Goal: Task Accomplishment & Management: Use online tool/utility

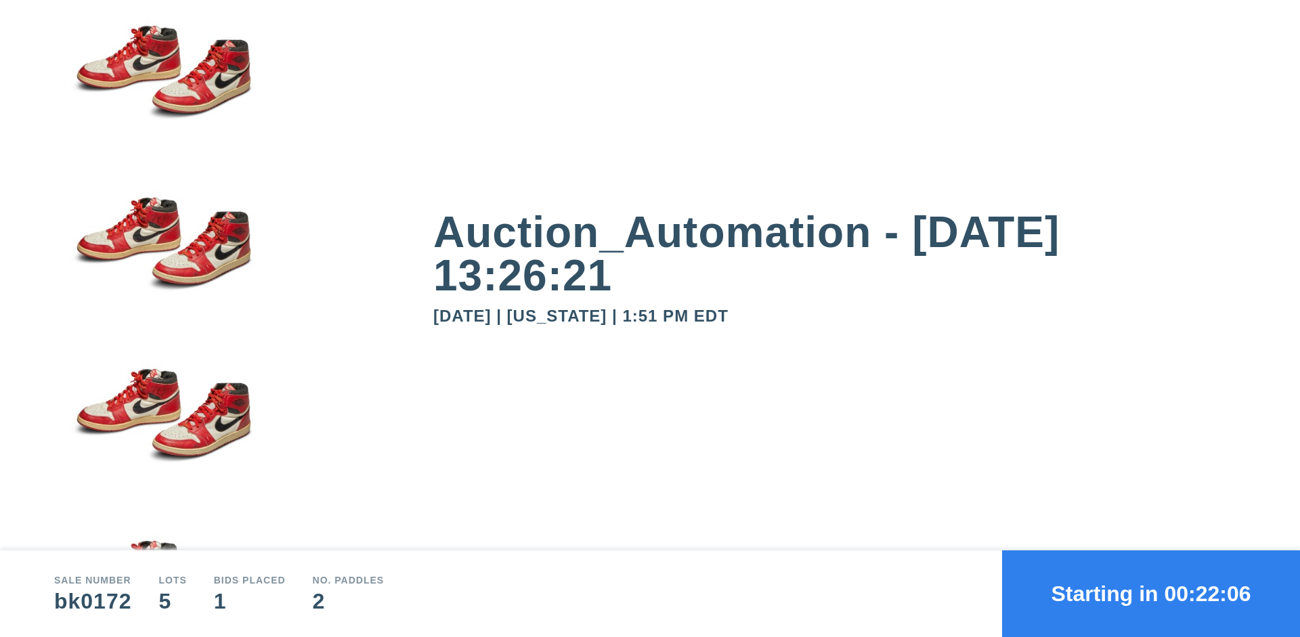
click at [1151, 594] on button "Starting in 00:22:06" at bounding box center [1151, 594] width 298 height 87
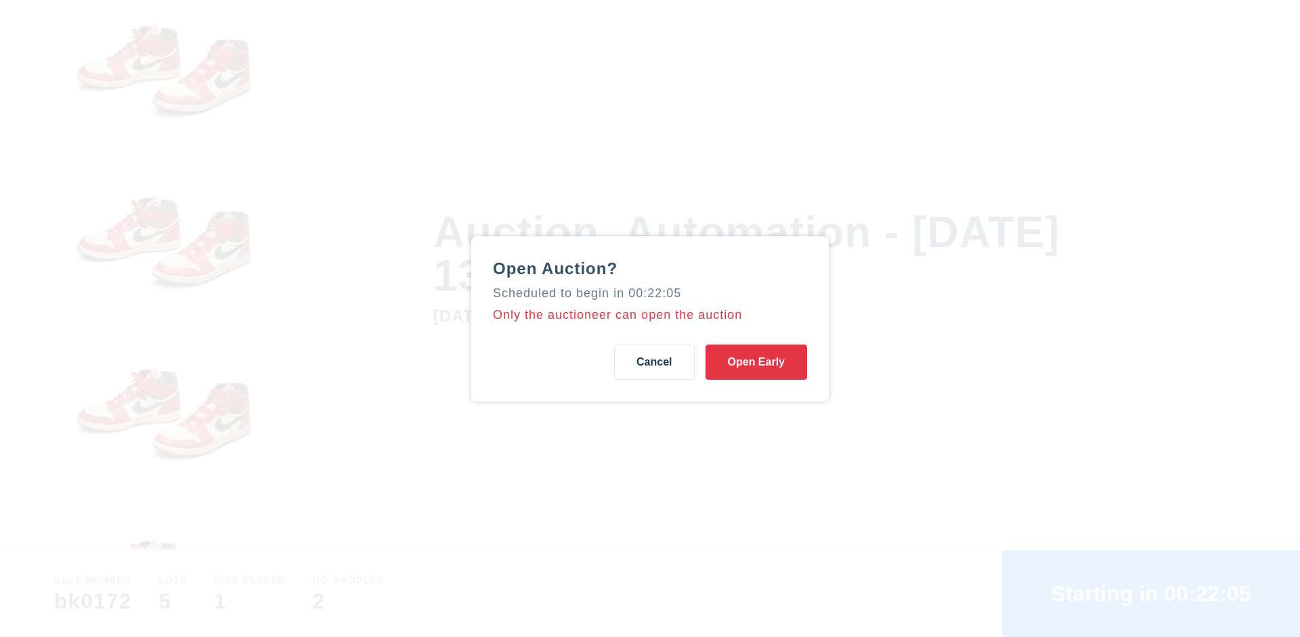
click at [757, 362] on button "Open Early" at bounding box center [757, 362] width 102 height 35
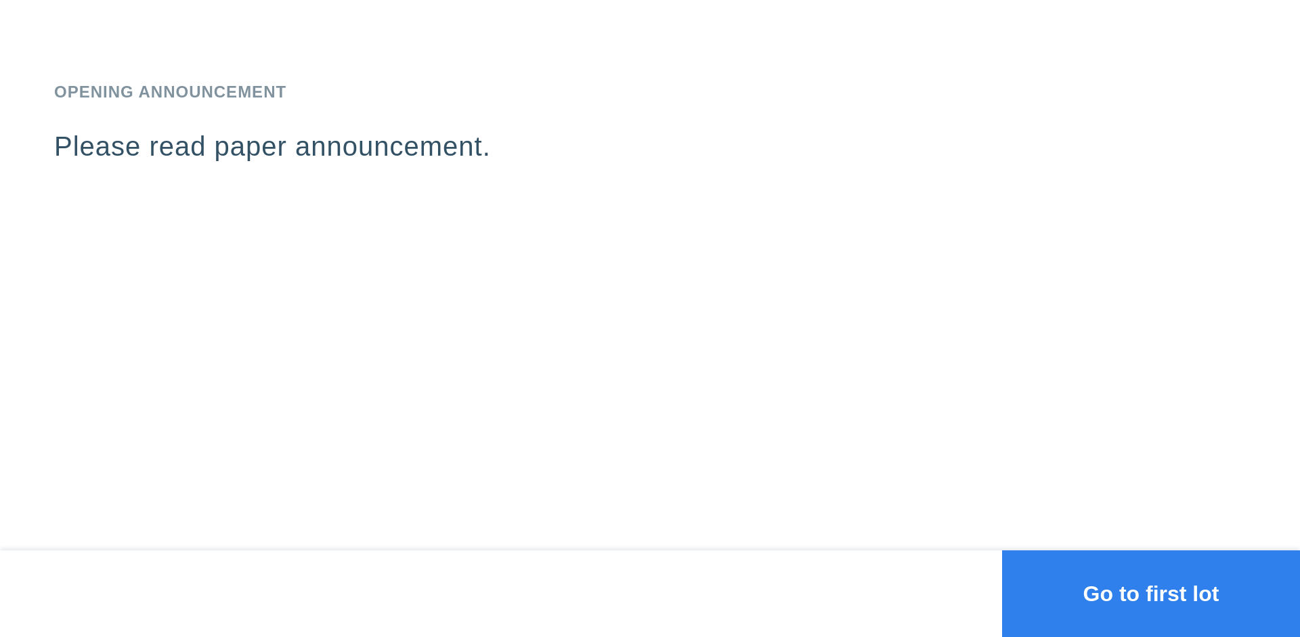
click at [1151, 594] on button "Go to first lot" at bounding box center [1151, 594] width 298 height 87
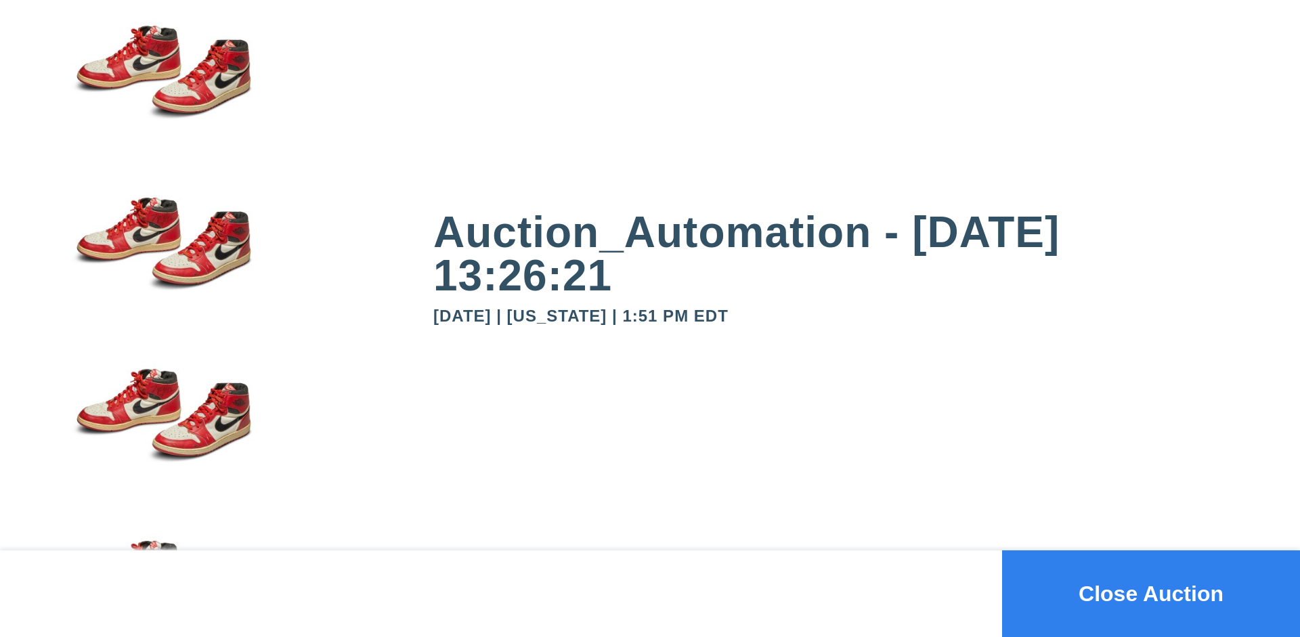
click at [1151, 594] on button "Close Auction" at bounding box center [1151, 594] width 298 height 87
